Goal: Information Seeking & Learning: Understand process/instructions

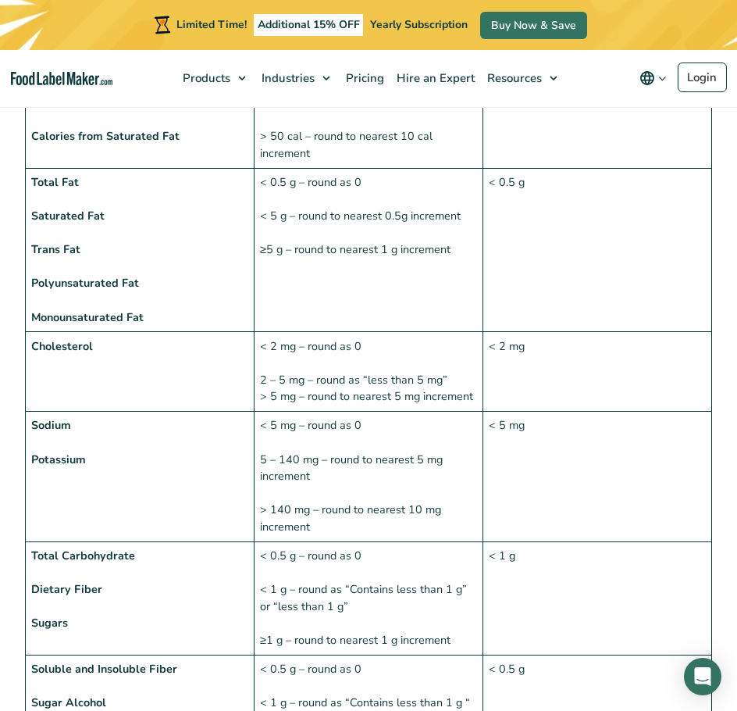
scroll to position [1172, 0]
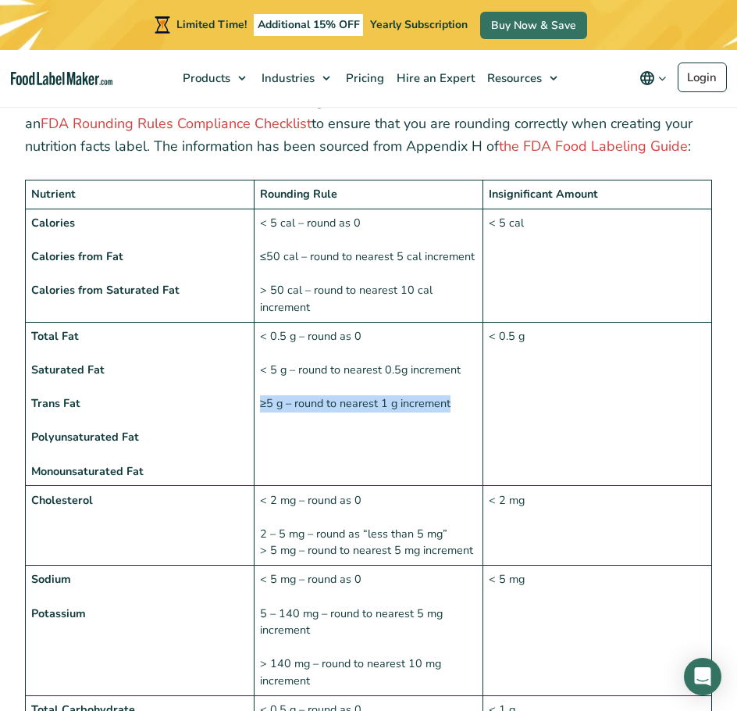
drag, startPoint x: 262, startPoint y: 368, endPoint x: 455, endPoint y: 363, distance: 193.0
click at [455, 363] on td "< 0.5 g – round as 0 < 5 g – round to nearest 0.5g increment ≥5 g – round to ne…" at bounding box center [369, 404] width 229 height 164
copy td "≥5 g – round to nearest 1 g increment"
click at [352, 403] on td "< 0.5 g – round as 0 < 5 g – round to nearest 0.5g increment ≥5 g – round to ne…" at bounding box center [369, 404] width 229 height 164
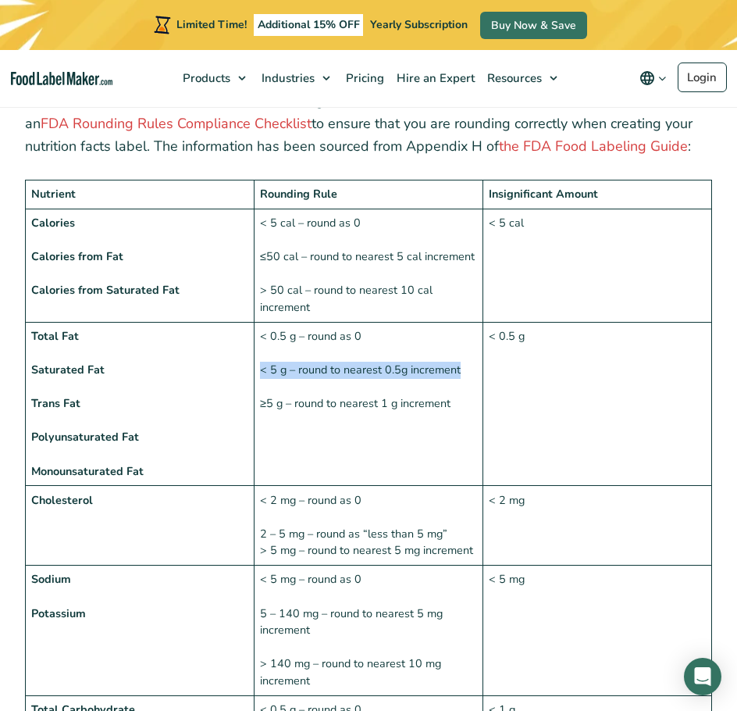
drag, startPoint x: 262, startPoint y: 334, endPoint x: 471, endPoint y: 332, distance: 209.3
click at [471, 332] on td "< 0.5 g – round as 0 < 5 g – round to nearest 0.5g increment ≥5 g – round to ne…" at bounding box center [369, 404] width 229 height 164
copy td "< 5 g – round to nearest 0.5g increment"
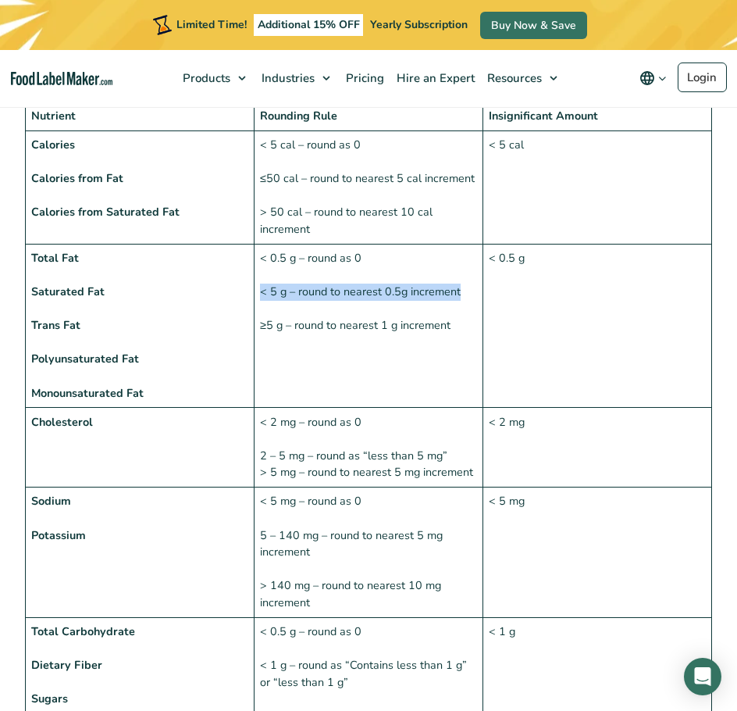
scroll to position [1328, 0]
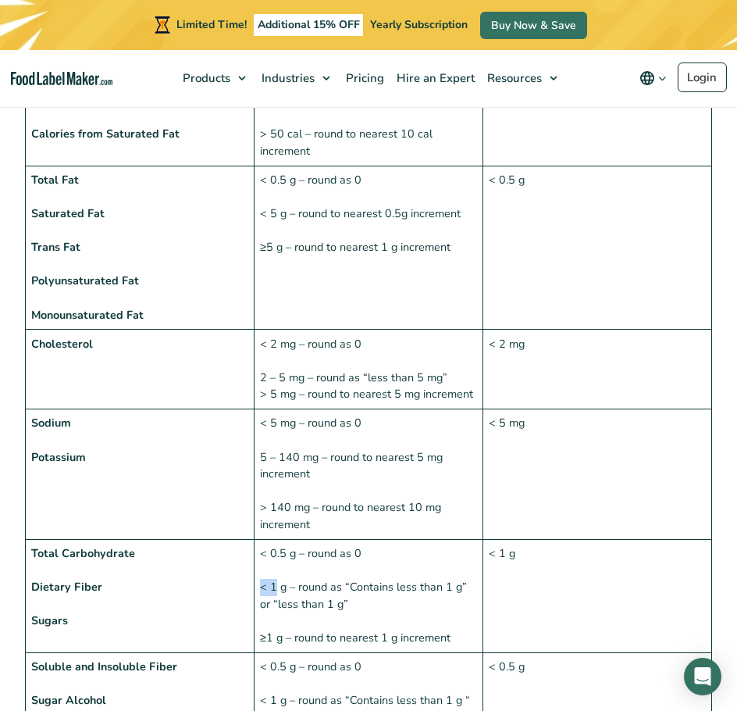
drag, startPoint x: 262, startPoint y: 552, endPoint x: 274, endPoint y: 553, distance: 12.5
click at [274, 553] on td "< 0.5 g – round as 0 < 1 g – round as “Contains less than 1 g” or “less than 1 …" at bounding box center [369, 595] width 229 height 113
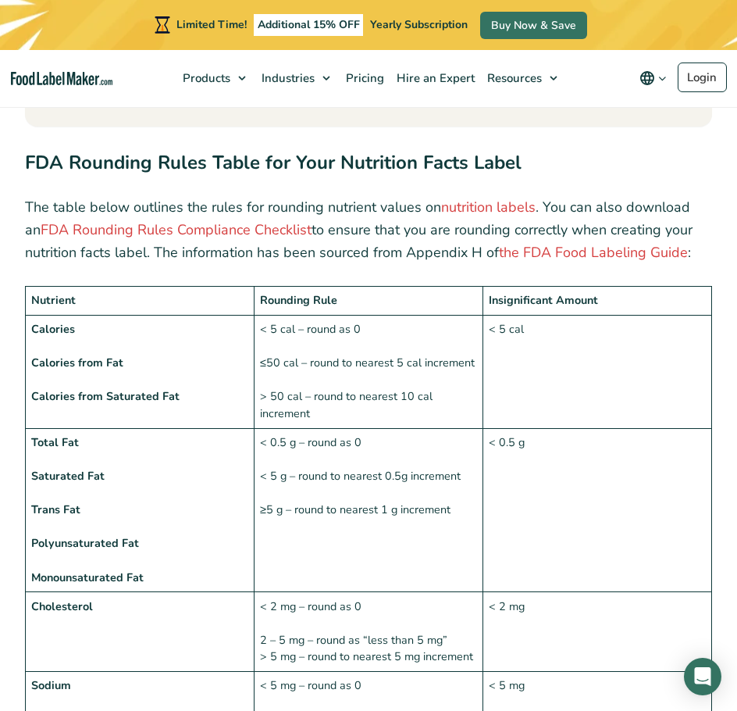
scroll to position [1094, 0]
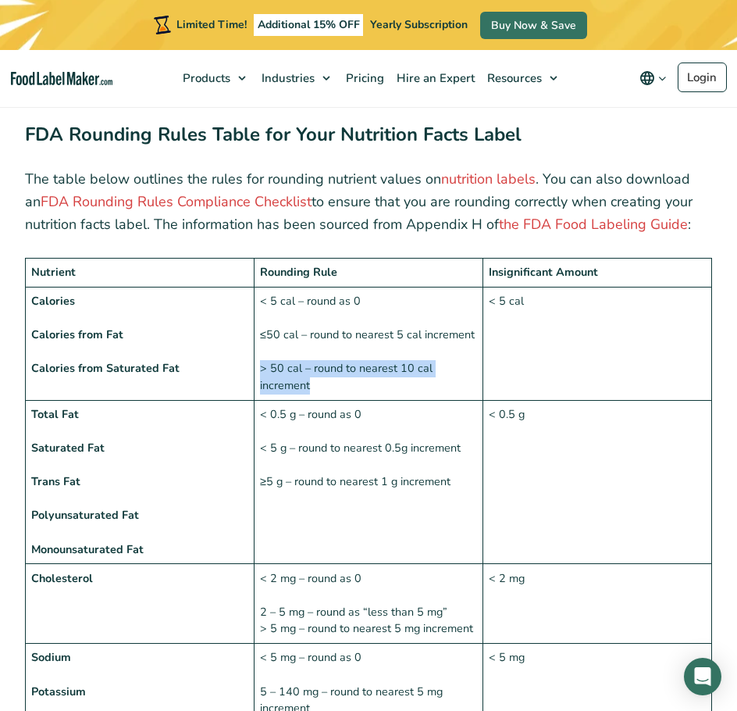
drag, startPoint x: 260, startPoint y: 334, endPoint x: 321, endPoint y: 350, distance: 63.1
click at [321, 350] on td "< 5 cal – round as 0 ≤50 cal – round to nearest 5 cal increment > 50 cal – roun…" at bounding box center [369, 343] width 229 height 113
copy td "> 50 cal – round to nearest 10 cal increment"
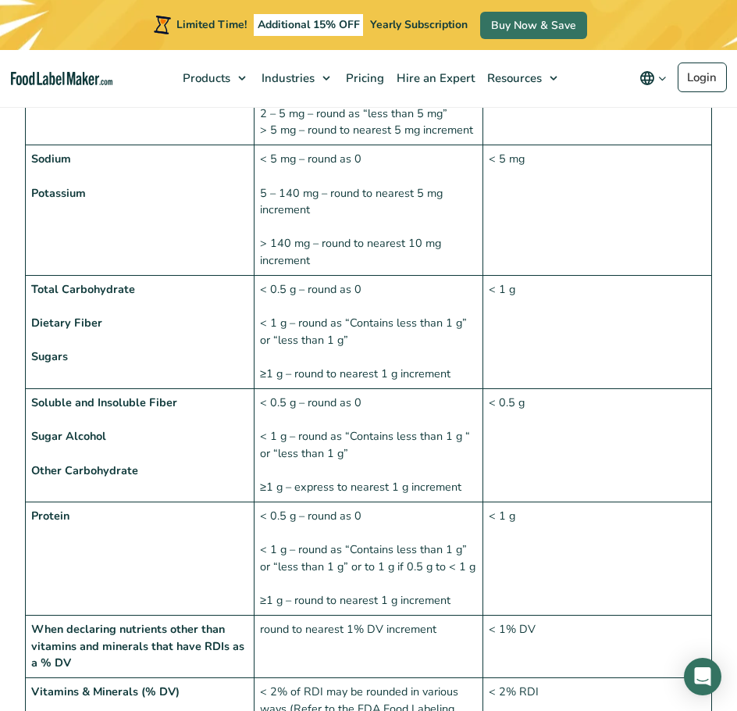
scroll to position [1640, 0]
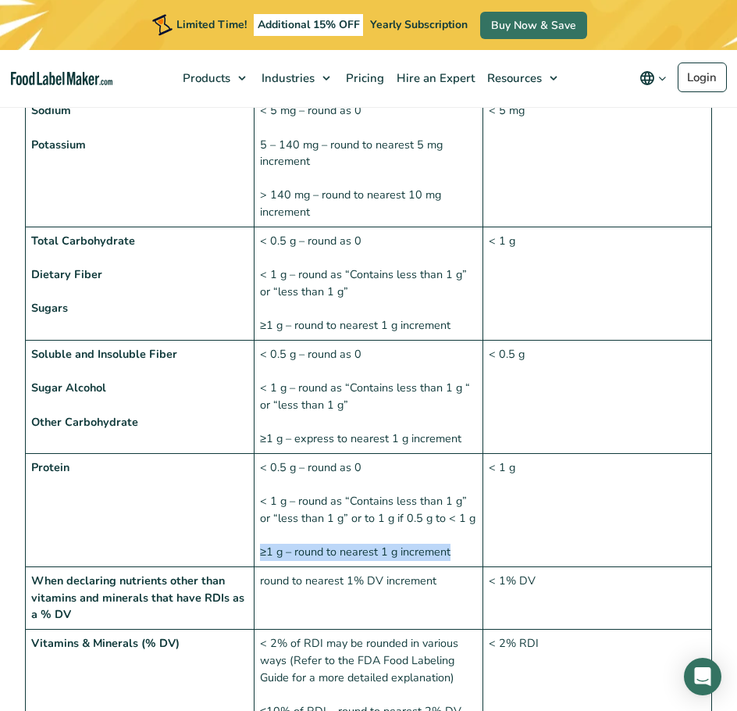
drag, startPoint x: 262, startPoint y: 517, endPoint x: 472, endPoint y: 516, distance: 210.1
click at [472, 516] on td "< 0.5 g – round as 0 < 1 g – round as “Contains less than 1 g” or “less than 1 …" at bounding box center [369, 509] width 229 height 113
copy td "≥1 g – round to nearest 1 g increment"
